Goal: Find specific page/section: Find specific page/section

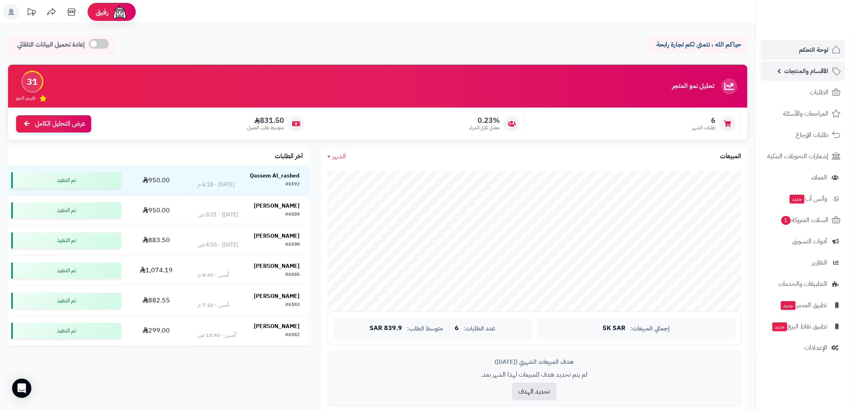
click at [802, 69] on span "الأقسام والمنتجات" at bounding box center [806, 70] width 44 height 11
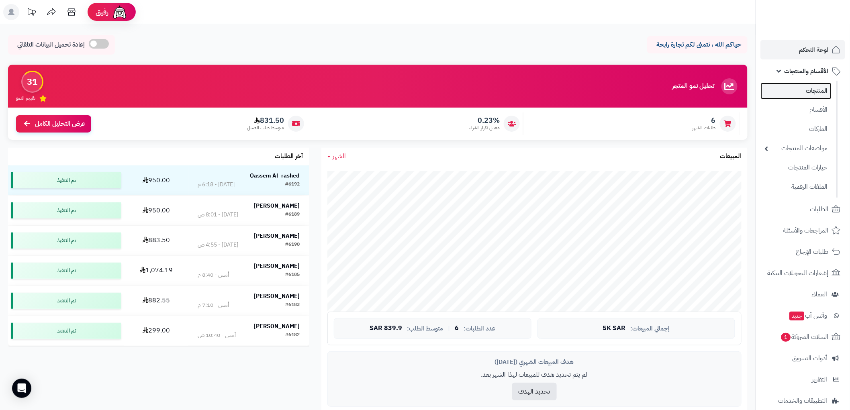
click at [807, 93] on link "المنتجات" at bounding box center [796, 91] width 71 height 16
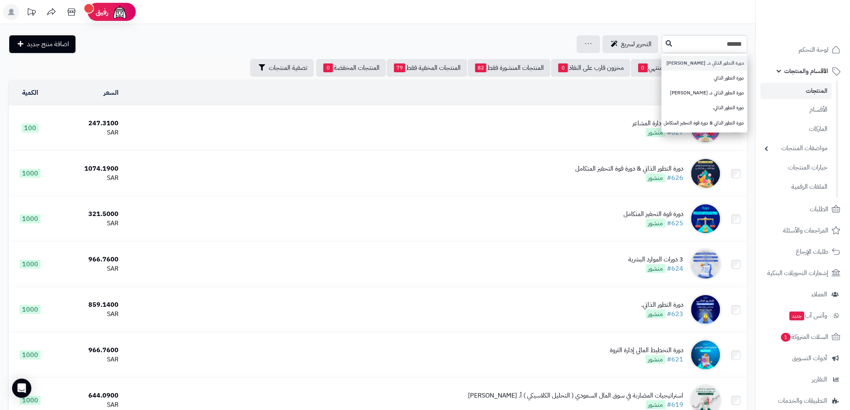
type input "******"
click at [722, 63] on link "دورة التطور الذاتي د. [PERSON_NAME]" at bounding box center [705, 63] width 86 height 15
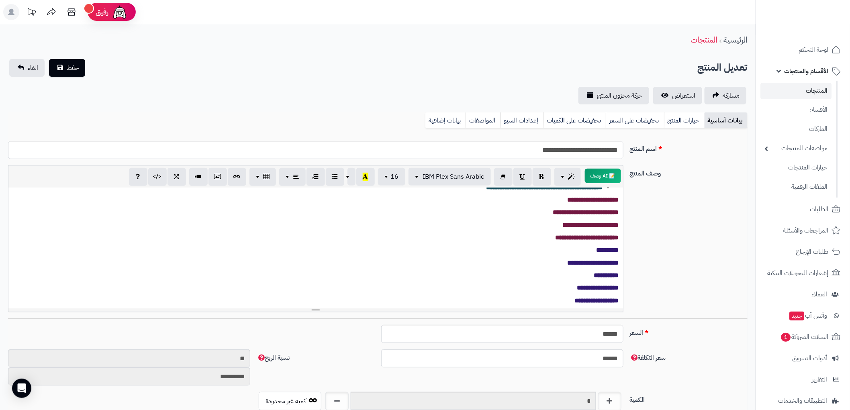
scroll to position [139, 0]
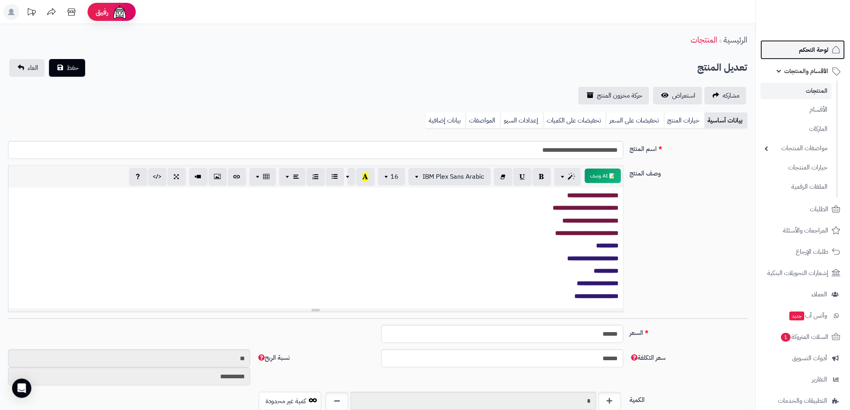
click at [826, 46] on span "لوحة التحكم" at bounding box center [813, 49] width 29 height 11
